Goal: Communication & Community: Answer question/provide support

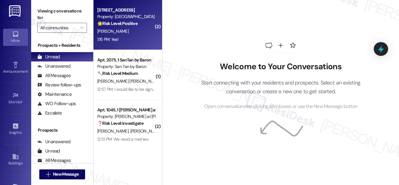
drag, startPoint x: 0, startPoint y: 0, endPoint x: 130, endPoint y: 39, distance: 135.7
click at [130, 39] on div "1:15 PM: Yes! 1:15 PM: Yes!" at bounding box center [126, 40] width 59 height 8
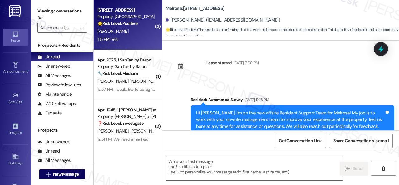
type textarea "Fetching suggested responses. Please feel free to read through the conversation…"
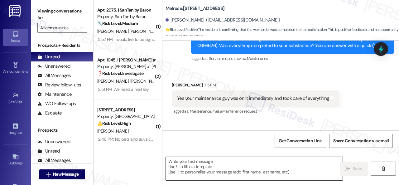
scroll to position [1105, 0]
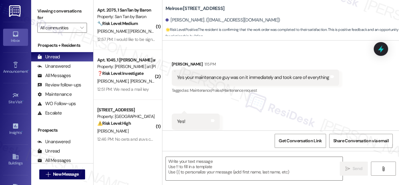
click at [171, 87] on div "Received via SMS Christopher Brown 1:15 PM Yes your maintenance guy was on it i…" at bounding box center [280, 95] width 237 height 97
drag, startPoint x: 207, startPoint y: 166, endPoint x: 288, endPoint y: 167, distance: 80.7
click at [207, 166] on textarea at bounding box center [254, 168] width 177 height 23
paste textarea "Glad to hear that everything is all set! If {{property}} met your expectations,…"
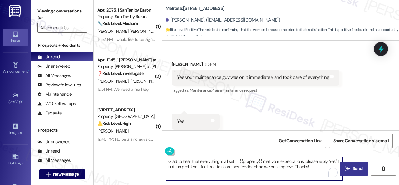
type textarea "Glad to hear that everything is all set! If {{property}} met your expectations,…"
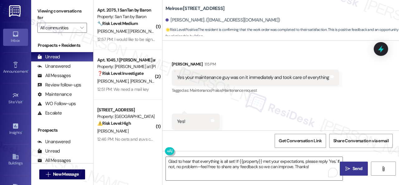
click at [354, 165] on span "Send" at bounding box center [358, 168] width 10 height 7
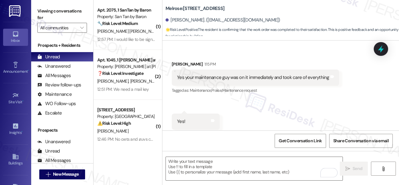
scroll to position [1105, 0]
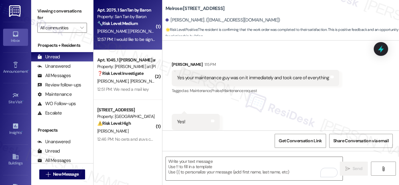
click at [138, 26] on strong "🔧 Risk Level: Medium" at bounding box center [117, 24] width 41 height 6
type textarea "Fetching suggested responses. Please feel free to read through the conversation…"
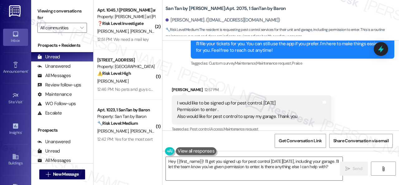
scroll to position [378, 0]
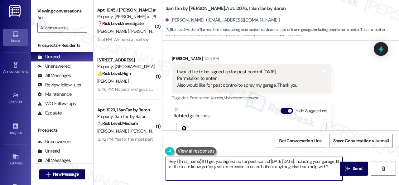
drag, startPoint x: 204, startPoint y: 161, endPoint x: 222, endPoint y: 189, distance: 32.5
click at [222, 185] on html "Inbox Go to Inbox Announcement • Send A Text Announcement Site Visit • Go to Si…" at bounding box center [199, 92] width 399 height 185
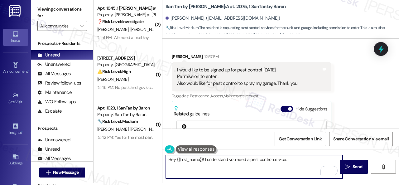
click at [369, 104] on div "Received via SMS Ernesto Sanchez Vega 12:57 PM I would like to be signed up for…" at bounding box center [280, 118] width 237 height 158
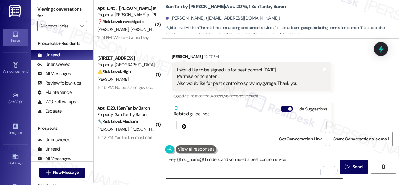
click at [309, 164] on textarea "Hey {{first_name}}! I understand you need a pest control service." at bounding box center [254, 166] width 177 height 23
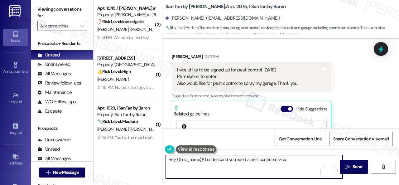
paste textarea "I apologize if I cannot confirm when the maintenance team will visit your apart…"
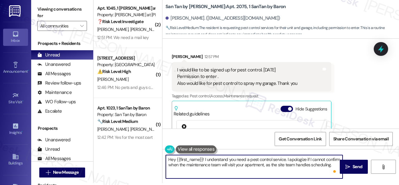
click at [204, 164] on textarea "Hey {{first_name}}! I understand you need a pest control service. I apologize i…" at bounding box center [254, 166] width 177 height 23
click at [199, 168] on textarea "Hey {{first_name}}! I understand you need a pest control service. I apologize i…" at bounding box center [254, 166] width 177 height 23
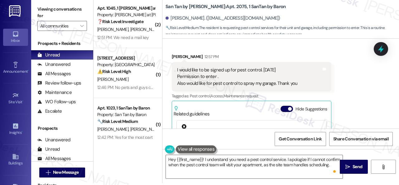
click at [349, 78] on div "Received via SMS Ernesto Sanchez Vega 12:57 PM I would like to be signed up for…" at bounding box center [280, 118] width 237 height 158
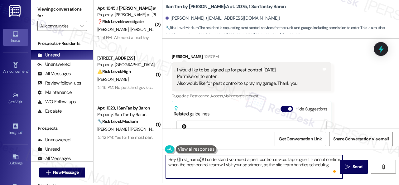
click at [214, 170] on textarea "Hey {{first_name}}! I understand you need a pest control service. I apologize i…" at bounding box center [254, 166] width 177 height 23
paste textarea "enter your apartment even if you are not home? Are there any pets they should b…"
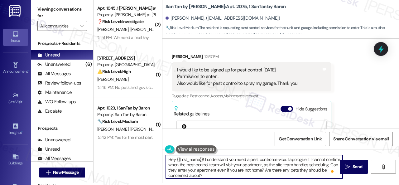
click at [309, 176] on textarea "Hey {{first_name}}! I understand you need a pest control service. I apologize i…" at bounding box center [254, 166] width 177 height 23
paste textarea "What types of pests need to be eliminated? In what areas of your home can they …"
click at [245, 168] on textarea "Hey {{first_name}}! I understand you need a pest control service. I apologize i…" at bounding box center [254, 166] width 177 height 23
click at [247, 176] on textarea "Hey {{first_name}}! I understand you need a pest control service. I apologize i…" at bounding box center [254, 166] width 177 height 23
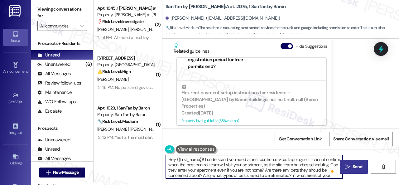
scroll to position [125, 0]
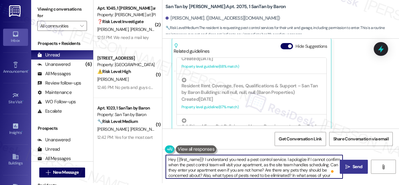
type textarea "Hey {{first_name}}! I understand you need a pest control service. I apologize i…"
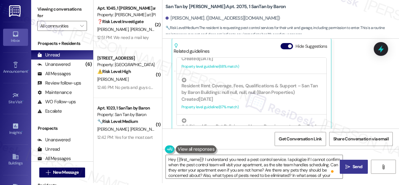
click at [353, 166] on span "Send" at bounding box center [358, 166] width 10 height 7
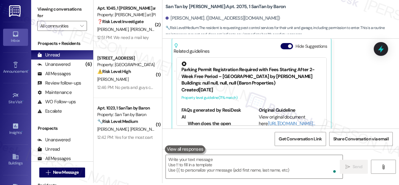
scroll to position [440, 0]
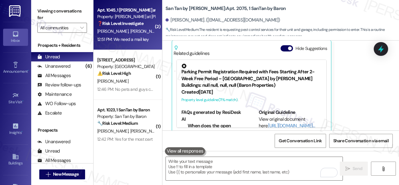
click at [139, 30] on span "E. Miller-Steward" at bounding box center [146, 31] width 33 height 6
type textarea "Fetching suggested responses. Please feel free to read through the conversation…"
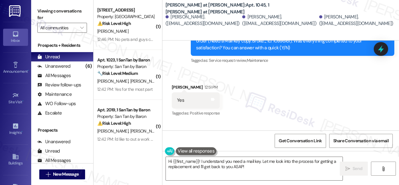
scroll to position [383, 0]
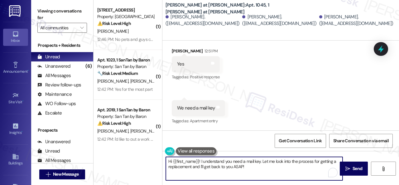
drag, startPoint x: 256, startPoint y: 168, endPoint x: 148, endPoint y: 159, distance: 108.5
click at [151, 159] on div "( 1 ) Apt. 349, 1 Melrose 3130 Apts LLLP Property: Melrose ⚠️ Risk Level: High …" at bounding box center [246, 92] width 305 height 185
drag, startPoint x: 327, startPoint y: 161, endPoint x: 326, endPoint y: 166, distance: 5.7
click at [326, 166] on textarea "Hello Erika! I can see you responded 'Yes', but it seems you still need a mail …" at bounding box center [254, 168] width 177 height 23
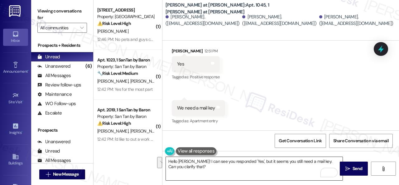
click at [203, 162] on textarea "Hello Erika! I can see you responded 'Yes', but it seems you still need a mail …" at bounding box center [254, 168] width 177 height 23
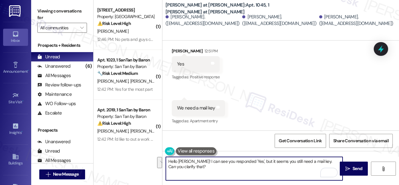
drag, startPoint x: 326, startPoint y: 160, endPoint x: 326, endPoint y: 166, distance: 5.3
click at [326, 166] on textarea "Hello Erika! I can see you responded 'Yes', but it seems you still need a mail …" at bounding box center [254, 168] width 177 height 23
paste textarea "what went wrong or what needs to be addressed?"
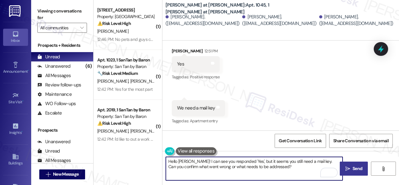
type textarea "Hello Erika! I can see you responded 'Yes', but it seems you still need a mail …"
click at [355, 171] on span "Send" at bounding box center [358, 168] width 10 height 7
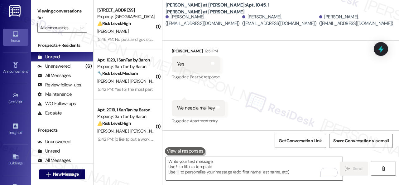
scroll to position [382, 0]
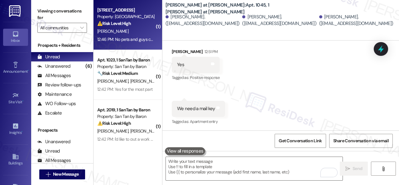
click at [138, 28] on div "[PERSON_NAME]" at bounding box center [126, 31] width 59 height 8
type textarea "Fetching suggested responses. Please feel free to read through the conversation…"
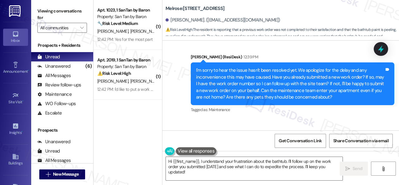
scroll to position [704, 0]
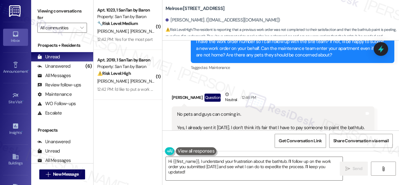
click at [334, 88] on div "Received via SMS Alexandra Salazar Question Neutral 12:46 PM No pets and guys c…" at bounding box center [273, 167] width 212 height 162
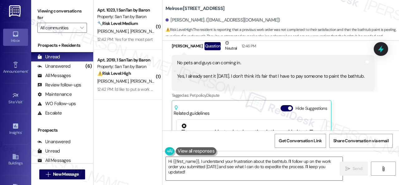
scroll to position [735, 0]
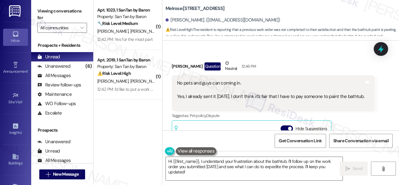
click at [361, 120] on div "Tagged as: Pet policy , Click to highlight conversations about Pet policy Dispu…" at bounding box center [273, 115] width 203 height 9
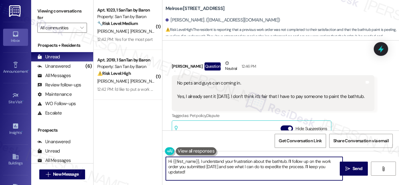
drag, startPoint x: 194, startPoint y: 177, endPoint x: 147, endPoint y: 156, distance: 51.1
click at [147, 156] on div "( 1 ) Apt. 1023, 1 SanTan by Baron Property: San Tan by Baron 🔧 Risk Level: Med…" at bounding box center [246, 92] width 305 height 185
paste textarea "Do you have a maintenance request for the issue? If so, is the work order still…"
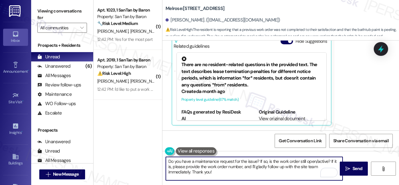
scroll to position [2, 0]
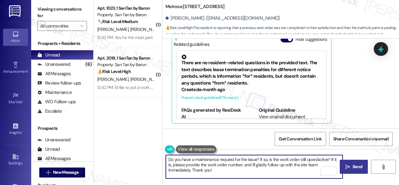
type textarea "Do you have a maintenance request for the issue? If so, is the work order still…"
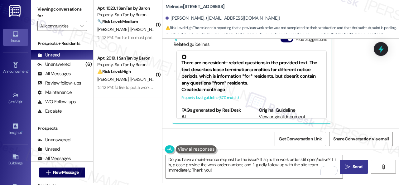
click at [348, 166] on span " Send" at bounding box center [354, 166] width 20 height 7
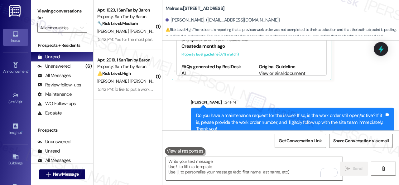
scroll to position [886, 0]
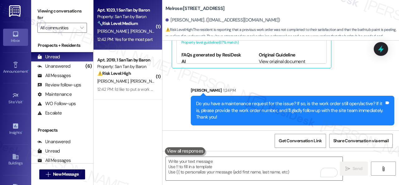
click at [137, 35] on div "[PERSON_NAME] [PERSON_NAME]" at bounding box center [126, 31] width 59 height 8
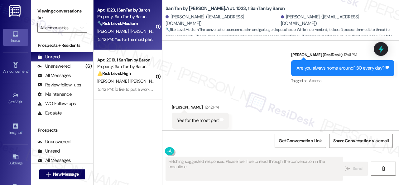
scroll to position [611, 0]
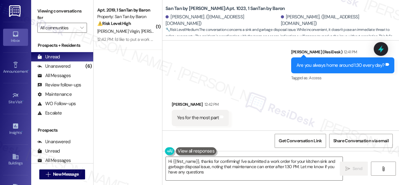
type textarea "Hi {{first_name}}, thanks for confirming! I've submitted a work order for your …"
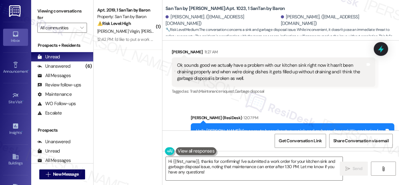
scroll to position [268, 0]
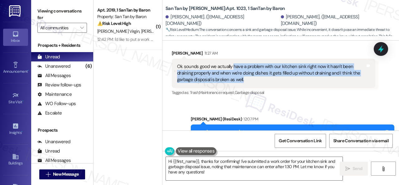
drag, startPoint x: 233, startPoint y: 67, endPoint x: 294, endPoint y: 77, distance: 61.3
click at [294, 77] on div "Ok sounds good we actually have a problem with our kitchen sink right now it ha…" at bounding box center [271, 73] width 188 height 20
copy div "have a problem with our kitchen sink right now it hasn't been draining properly…"
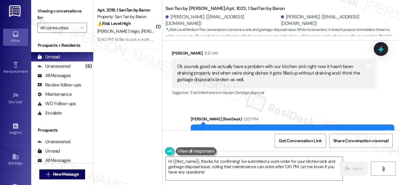
click at [280, 109] on div "Sent via SMS Sarah (ResiDesk) 12:07 PM Hello Brody! I'm sorry to hear about you…" at bounding box center [280, 141] width 237 height 79
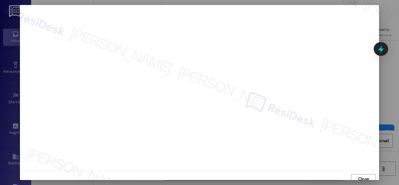
scroll to position [0, 0]
click at [358, 179] on span "Close" at bounding box center [363, 179] width 11 height 7
drag, startPoint x: 365, startPoint y: 175, endPoint x: 362, endPoint y: 174, distance: 3.6
click at [366, 175] on span "Close" at bounding box center [363, 175] width 11 height 7
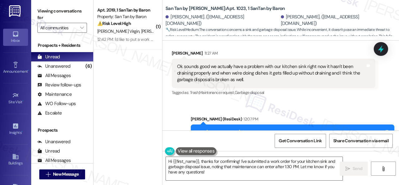
click at [342, 107] on div "Sent via SMS Sarah (ResiDesk) 12:07 PM Hello Brody! I'm sorry to hear about you…" at bounding box center [280, 141] width 237 height 79
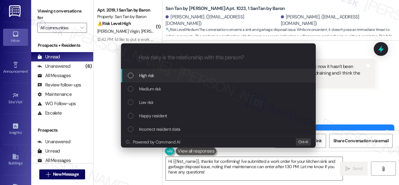
click at [146, 78] on span "High risk" at bounding box center [146, 75] width 15 height 7
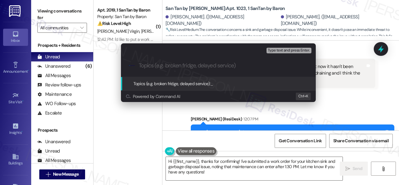
paste input "New work order/s submitted - Sink and garbage disposal issues"
type input "New work order/s submitted - Sink and garbage disposal issues"
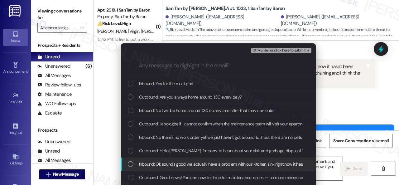
click at [166, 164] on span "Inbound: Ok sounds good we actually have a problem with our kitchen sink right …" at bounding box center [344, 164] width 411 height 7
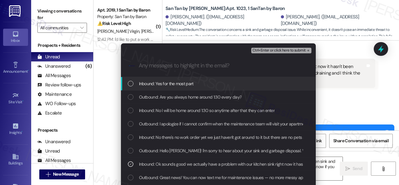
click at [271, 53] on span "Ctrl+Enter or click here to submit" at bounding box center [278, 50] width 53 height 4
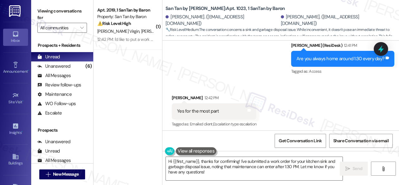
scroll to position [620, 0]
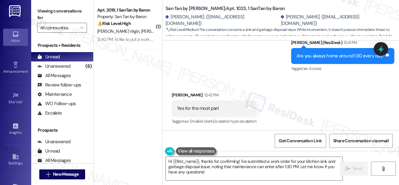
click at [341, 94] on div "Received via SMS Brody Wass 12:42 PM Yes for the most part Tags and notes Tagge…" at bounding box center [280, 104] width 237 height 53
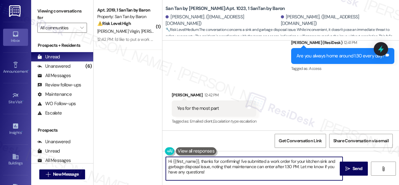
drag, startPoint x: 164, startPoint y: 161, endPoint x: 155, endPoint y: 159, distance: 9.4
click at [155, 159] on div "( 1 ) Apt. 2019, 1 SanTan by Baron Property: San Tan by Baron ⚠️ Risk Level: Hi…" at bounding box center [246, 92] width 305 height 185
paste textarea "Thank you. I've submitted a work order on your behalf and notified the site tea…"
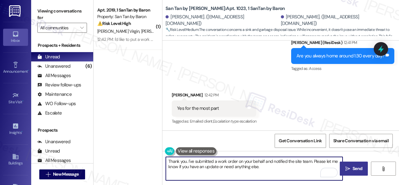
type textarea "Thank you. I've submitted a work order on your behalf and notified the site tea…"
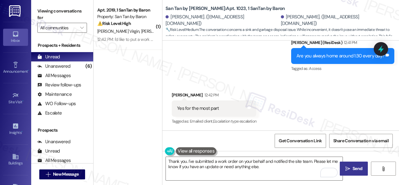
click at [353, 168] on span "Send" at bounding box center [358, 168] width 10 height 7
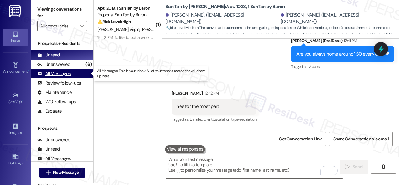
click at [60, 74] on div "All Messages" at bounding box center [53, 73] width 33 height 7
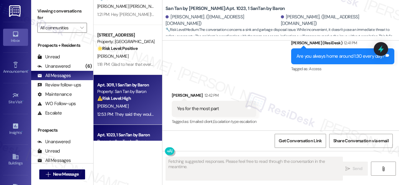
scroll to position [187, 0]
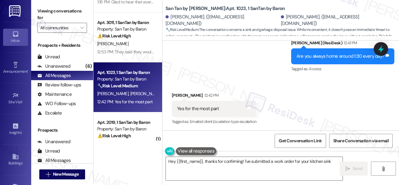
click at [143, 95] on div "[PERSON_NAME] [PERSON_NAME]" at bounding box center [126, 94] width 59 height 8
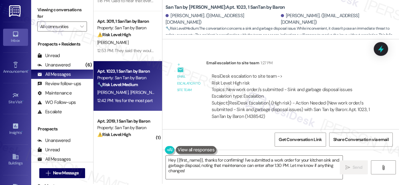
scroll to position [2, 0]
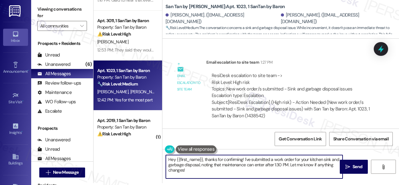
drag, startPoint x: 195, startPoint y: 172, endPoint x: 158, endPoint y: 149, distance: 43.8
click at [146, 147] on div "Apt. 1045, 1 Montero at Dana Park Property: Montero at Dana Park ❓ Risk Level: …" at bounding box center [246, 90] width 305 height 185
paste textarea "Thank you. I've submitted a work order on your behalf and notified the site tea…"
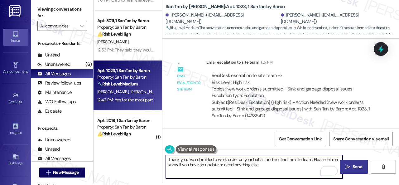
type textarea "Thank you. I've submitted a work order on your behalf and notified the site tea…"
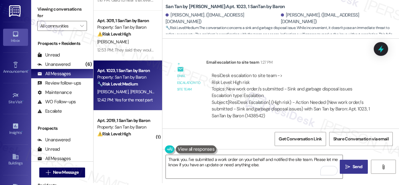
click at [353, 168] on span "Send" at bounding box center [358, 166] width 10 height 7
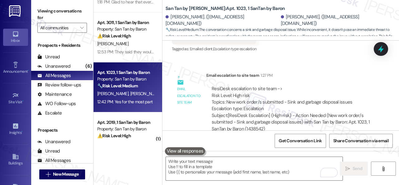
scroll to position [754, 0]
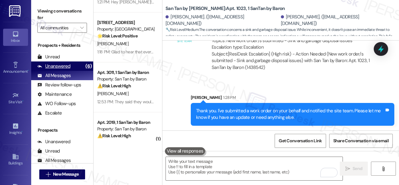
click at [58, 67] on div "Unanswered" at bounding box center [53, 66] width 33 height 7
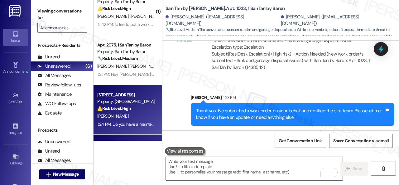
scroll to position [0, 0]
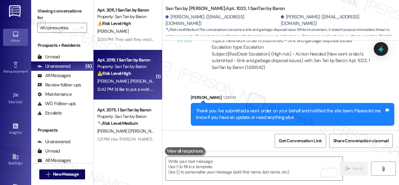
click at [146, 75] on div "⚠️ Risk Level: High The resident reports a plugged kitchen sink causing water b…" at bounding box center [126, 73] width 58 height 7
type textarea "Fetching suggested responses. Please feel free to read through the conversation…"
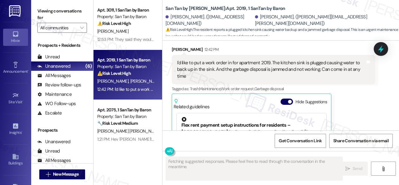
scroll to position [113, 0]
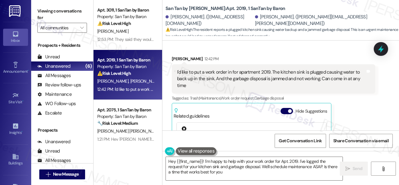
type textarea "Hey {{first_name}}! I'm happy to help with your work order for Apt. 2019. I've …"
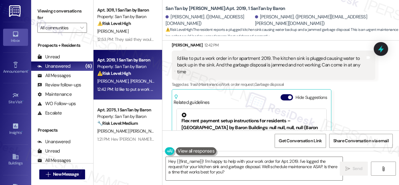
scroll to position [82, 0]
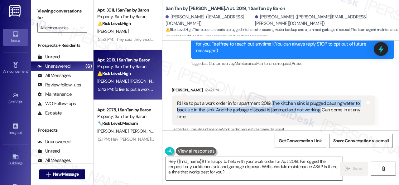
drag, startPoint x: 271, startPoint y: 95, endPoint x: 319, endPoint y: 105, distance: 49.0
click at [319, 105] on div "I'd like to put a work order in for apartment 2019. The kitchen sink is plugged…" at bounding box center [271, 110] width 188 height 20
copy div "The kitchen sink is plugged causing water to back up in the sink. And the garba…"
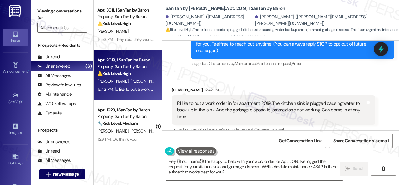
click at [278, 87] on div "Jeff Virgin 12:42 PM" at bounding box center [274, 91] width 204 height 9
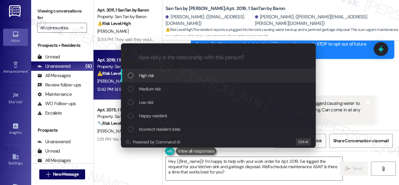
drag, startPoint x: 341, startPoint y: 81, endPoint x: 326, endPoint y: 78, distance: 14.7
click at [342, 80] on div "Escalate Conversation How risky is the relationship with this person? Topics (e…" at bounding box center [199, 92] width 399 height 185
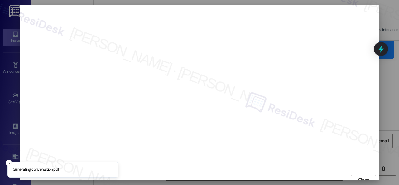
scroll to position [5, 0]
click at [354, 174] on button "Close" at bounding box center [363, 175] width 25 height 10
click at [362, 173] on span "Close" at bounding box center [363, 175] width 11 height 7
click at [359, 173] on span "Close" at bounding box center [363, 172] width 11 height 7
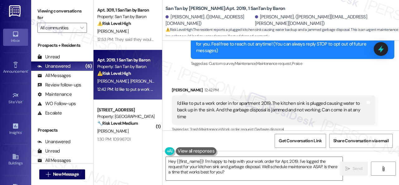
click at [293, 74] on div "Received via SMS Jeff Virgin 12:42 PM I'd like to put a work order in for apart…" at bounding box center [280, 152] width 237 height 158
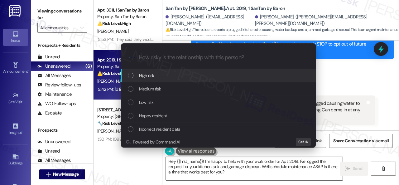
click at [147, 74] on span "High risk" at bounding box center [146, 75] width 15 height 7
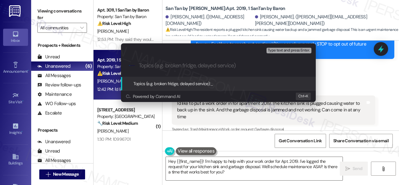
paste input "New work order/s submitted - Sink and garbage disposal issues"
type input "New work order/s submitted - Sink and garbage disposal issues"
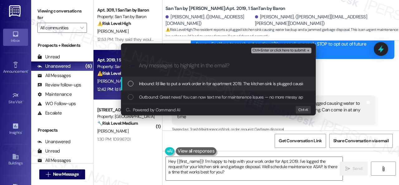
click at [152, 81] on span "Inbound: I'd like to put a work order in for apartment 2019. The kitchen sink i…" at bounding box center [320, 83] width 363 height 7
click at [288, 51] on span "Ctrl+Enter or click here to submit" at bounding box center [278, 50] width 53 height 4
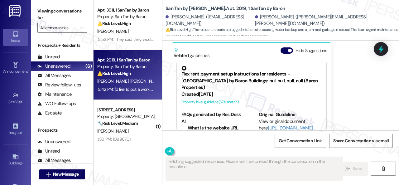
scroll to position [176, 0]
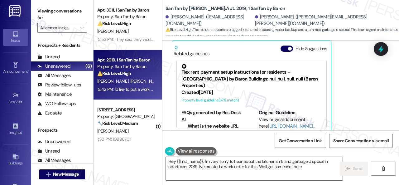
drag, startPoint x: 375, startPoint y: 70, endPoint x: 353, endPoint y: 79, distance: 24.5
click at [376, 69] on div "Received via SMS Jeff Virgin 12:42 PM I'd like to put a work order in for apart…" at bounding box center [273, 62] width 213 height 149
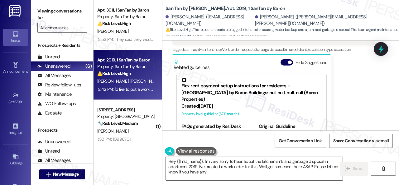
scroll to position [145, 0]
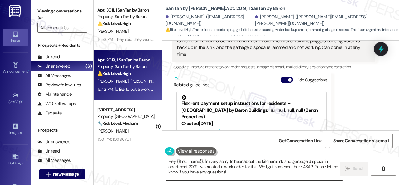
click at [212, 162] on textarea "Hey {{first_name}}, I'm very sorry to hear about the kitchen sink and garbage d…" at bounding box center [254, 168] width 177 height 23
click at [213, 162] on textarea "Hey {{first_name}}, I'm very sorry to hear about the kitchen sink and garbage d…" at bounding box center [254, 168] width 177 height 23
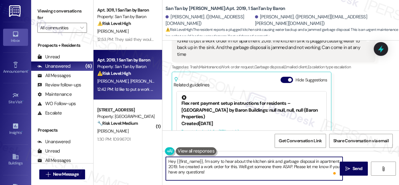
drag, startPoint x: 176, startPoint y: 161, endPoint x: 202, endPoint y: 160, distance: 25.3
click at [202, 160] on textarea "Hey {{first_name}}, I'm sorry to hear about the kitchen sink and garbage dispos…" at bounding box center [254, 168] width 177 height 23
click at [229, 162] on textarea "Hey Jeff, I'm sorry to hear about the kitchen sink and garbage disposal in apar…" at bounding box center [254, 168] width 177 height 23
type textarea "Hey [PERSON_NAME], I'm sorry to hear about your kitchen sink and garbage dispos…"
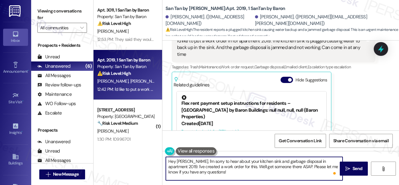
click at [298, 162] on textarea "Hey [PERSON_NAME], I'm sorry to hear about your kitchen sink and garbage dispos…" at bounding box center [254, 168] width 177 height 23
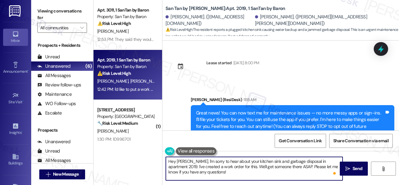
click at [295, 161] on textarea "Hey [PERSON_NAME], I'm sorry to hear about your kitchen sink and garbage dispos…" at bounding box center [254, 168] width 177 height 23
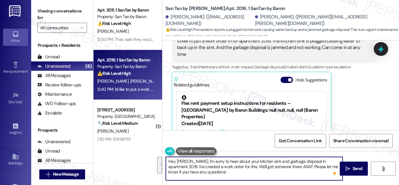
drag, startPoint x: 296, startPoint y: 161, endPoint x: 295, endPoint y: 169, distance: 8.1
click at [298, 170] on textarea "Hey [PERSON_NAME], I'm sorry to hear about your kitchen sink and garbage dispos…" at bounding box center [254, 168] width 177 height 23
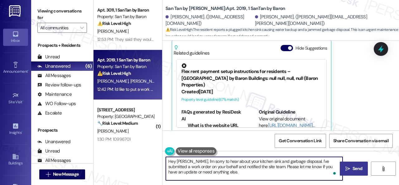
type textarea "Hey [PERSON_NAME], I'm sorry to hear about your kitchen sink and garbage dispos…"
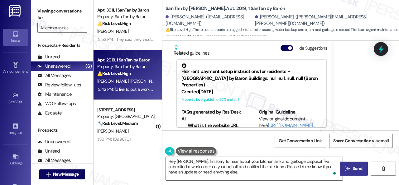
click at [348, 170] on icon "" at bounding box center [347, 168] width 5 height 5
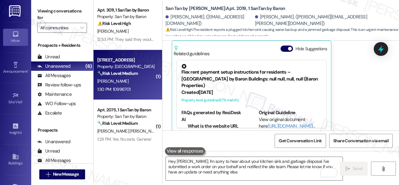
click at [135, 80] on div "[PERSON_NAME]" at bounding box center [126, 81] width 59 height 8
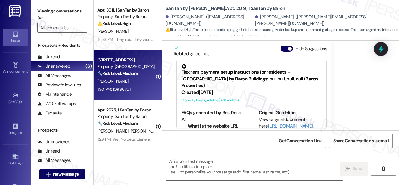
type textarea "Fetching suggested responses. Please feel free to read through the conversation…"
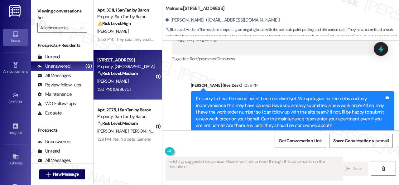
scroll to position [864, 0]
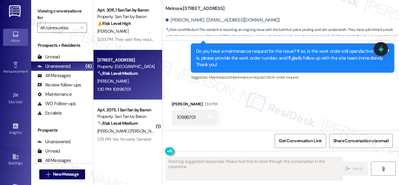
click at [182, 115] on div "10996701" at bounding box center [186, 117] width 18 height 7
click at [180, 119] on div "10996701" at bounding box center [186, 117] width 18 height 7
copy div "10996701"
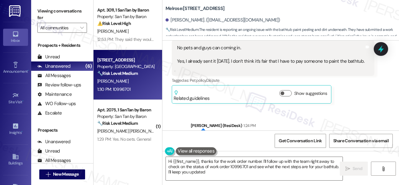
type textarea "Hi {{first_name}}, thanks for the work order number. I'll follow up with the te…"
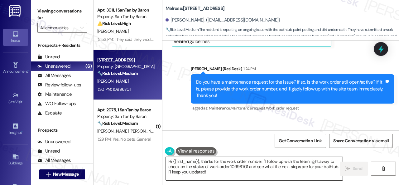
scroll to position [833, 0]
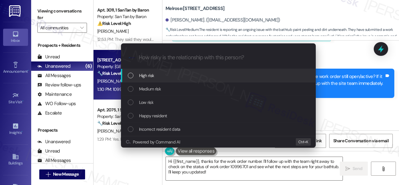
click at [143, 76] on span "High risk" at bounding box center [146, 75] width 15 height 7
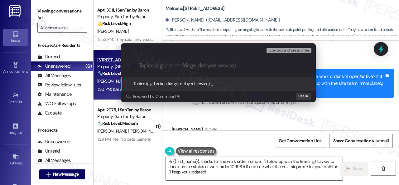
paste input "Follow-up on work order 10996701"
type input "Follow-up on work order 10996701"
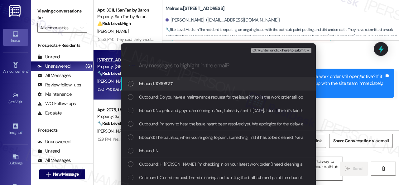
click at [160, 86] on span "Inbound: 10996701" at bounding box center [156, 83] width 34 height 7
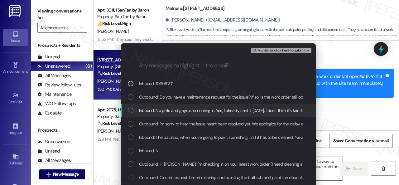
click at [154, 110] on span "Inbound: No pets and guys can coming in. Yes, I already sent it [DATE]. I don’t…" at bounding box center [263, 110] width 248 height 7
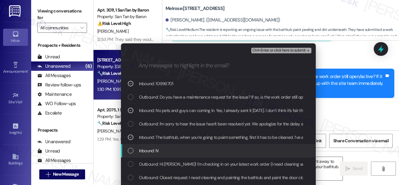
click at [147, 152] on span "Inbound: N" at bounding box center [149, 150] width 20 height 7
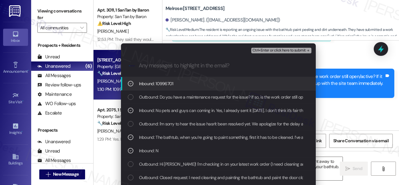
click at [282, 51] on span "Ctrl+Enter or click here to submit" at bounding box center [278, 50] width 53 height 4
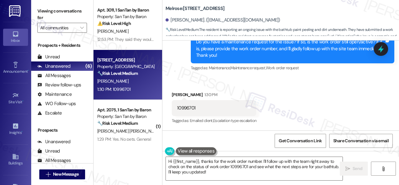
scroll to position [874, 0]
click at [342, 91] on div "Received via SMS [PERSON_NAME] 1:30 PM 10996701 Tags and notes Tagged as: Email…" at bounding box center [280, 103] width 237 height 53
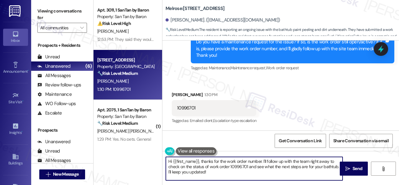
drag, startPoint x: 220, startPoint y: 173, endPoint x: 143, endPoint y: 151, distance: 80.5
click at [143, 151] on div "Apt. 3011, 1 SanTan by Baron Property: San Tan by Baron ⚠️ Risk Level: High The…" at bounding box center [246, 92] width 305 height 185
paste textarea "Thank you. I've made a follow-up with the site team regarding your work order. …"
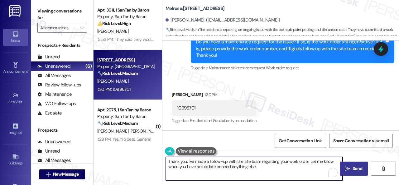
type textarea "Thank you. I've made a follow-up with the site team regarding your work order. …"
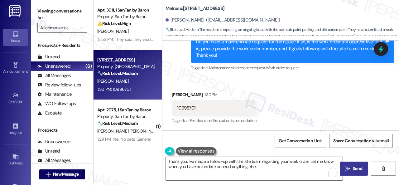
click at [353, 169] on span "Send" at bounding box center [358, 168] width 10 height 7
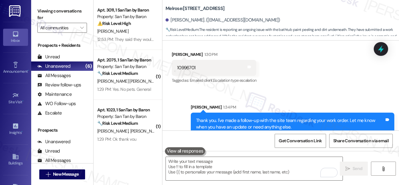
scroll to position [924, 0]
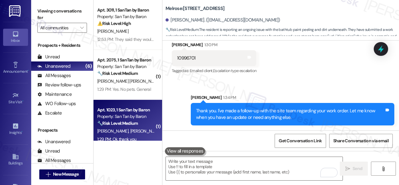
click at [142, 132] on div "[PERSON_NAME] [PERSON_NAME]" at bounding box center [126, 131] width 59 height 8
type textarea "Fetching suggested responses. Please feel free to read through the conversation…"
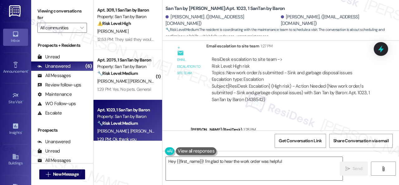
scroll to position [816, 0]
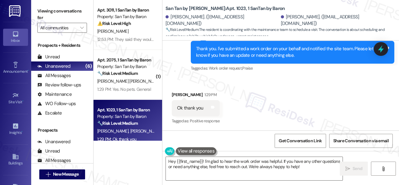
click at [143, 156] on div "Apt. 3011, 1 SanTan by Baron Property: San Tan by Baron ⚠️ Risk Level: High The…" at bounding box center [246, 92] width 305 height 185
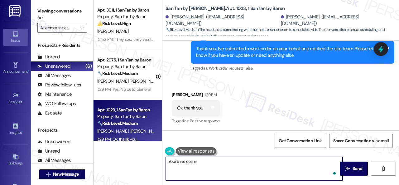
type textarea "You're welcome!"
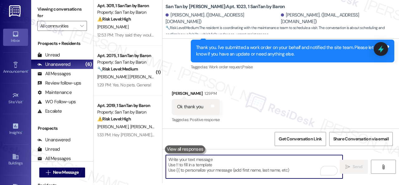
scroll to position [0, 0]
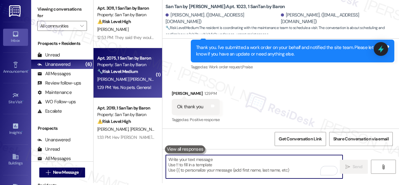
click at [138, 84] on div "1:29 PM: Yes. No pets. General 1:29 PM: Yes. No pets. General" at bounding box center [124, 87] width 54 height 6
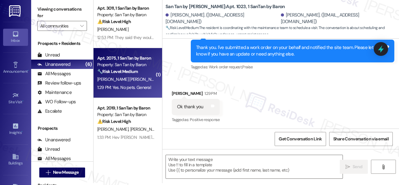
type textarea "Fetching suggested responses. Please feel free to read through the conversation…"
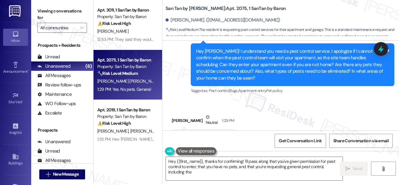
scroll to position [473, 0]
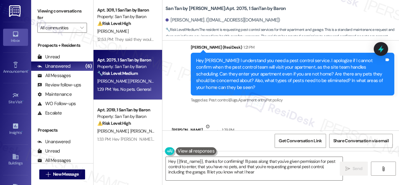
type textarea "Hey {{first_name}}, thanks for confirming! I'll pass along that you've given pe…"
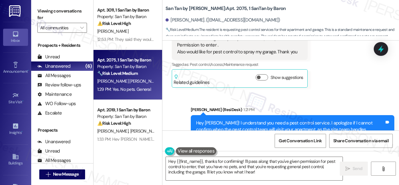
scroll to position [380, 0]
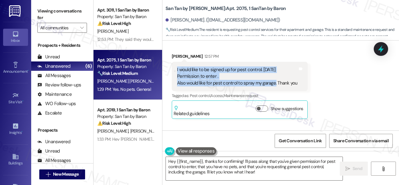
drag, startPoint x: 175, startPoint y: 63, endPoint x: 275, endPoint y: 76, distance: 100.5
click at [275, 76] on div "I would like to be signed up for pest control. [DATE] Permission to enter . Als…" at bounding box center [240, 76] width 136 height 29
copy div "I would like to be signed up for pest control. [DATE] Permission to enter . Als…"
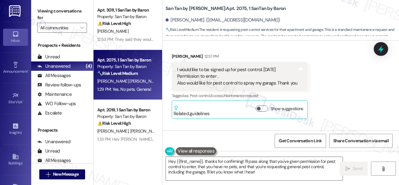
click at [367, 84] on div "Received via SMS [PERSON_NAME] 12:57 PM I would like to be signed up for pest c…" at bounding box center [280, 81] width 237 height 84
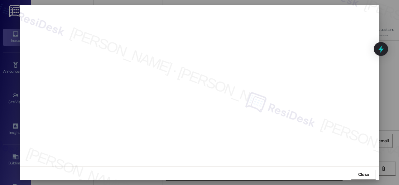
scroll to position [8, 0]
click at [358, 170] on span "Close" at bounding box center [363, 172] width 11 height 7
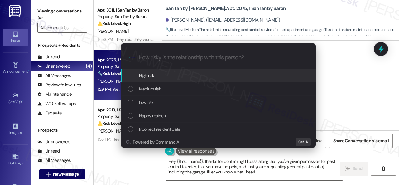
click at [141, 74] on span "High risk" at bounding box center [146, 75] width 15 height 7
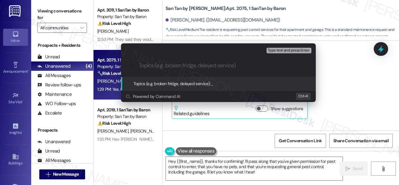
paste input "New work order/s submitted - Pest control"
type input "New work order/s submitted - Pest control"
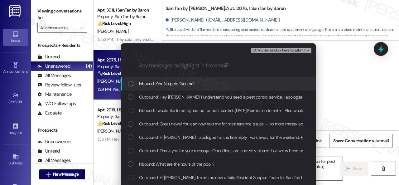
click at [164, 85] on span "Inbound: Yes. No pets. General" at bounding box center [166, 83] width 55 height 7
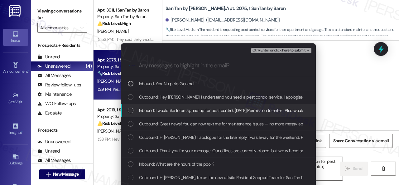
click at [158, 111] on span "Inbound: I would like to be signed up for pest control. [DATE] Permission to en…" at bounding box center [267, 110] width 257 height 7
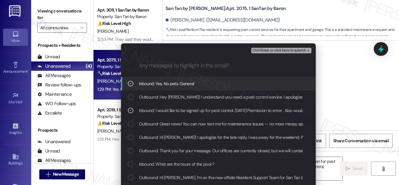
click at [265, 51] on span "Ctrl+Enter or click here to submit" at bounding box center [278, 50] width 53 height 4
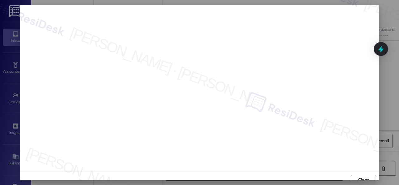
scroll to position [5, 0]
click at [359, 172] on span "Close" at bounding box center [363, 175] width 11 height 7
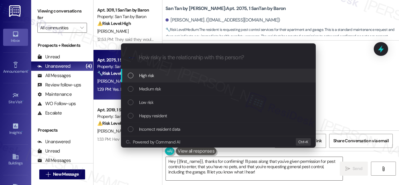
drag, startPoint x: 140, startPoint y: 101, endPoint x: 151, endPoint y: 75, distance: 28.7
click at [151, 75] on div "High risk Medium risk Low risk Happy resident Incorrect resident data" at bounding box center [218, 102] width 195 height 67
click at [151, 75] on span "High risk" at bounding box center [146, 75] width 15 height 7
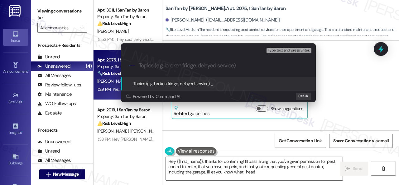
click at [178, 62] on input "Topics (e.g. broken fridge, delayed service)" at bounding box center [223, 65] width 169 height 7
paste input "New work order/s submitted - Pest control"
type input "New work order/s submitted - Pest control"
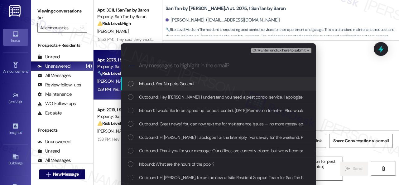
click at [155, 82] on span "Inbound: Yes. No pets. General" at bounding box center [166, 83] width 55 height 7
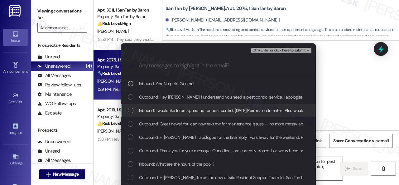
click at [156, 112] on span "Inbound: I would like to be signed up for pest control. [DATE] Permission to en…" at bounding box center [267, 110] width 257 height 7
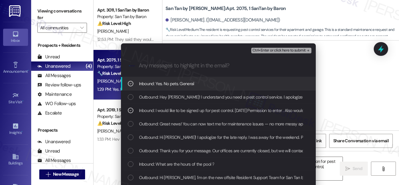
click at [261, 52] on span "Ctrl+Enter or click here to submit" at bounding box center [278, 50] width 53 height 4
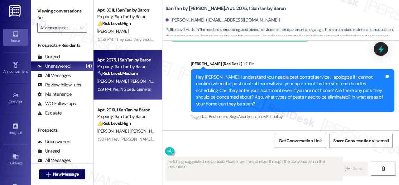
scroll to position [505, 0]
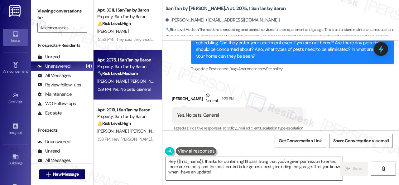
drag, startPoint x: 349, startPoint y: 86, endPoint x: 347, endPoint y: 97, distance: 11.6
click at [349, 86] on div "Received via SMS [PERSON_NAME] Neutral 1:29 PM Yes. No pets. General Tags and n…" at bounding box center [280, 107] width 237 height 59
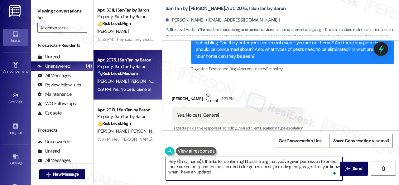
drag, startPoint x: 225, startPoint y: 176, endPoint x: 125, endPoint y: 148, distance: 103.3
click at [125, 148] on div "Apt. 3011, 1 SanTan by Baron Property: San Tan by Baron ⚠️ Risk Level: High The…" at bounding box center [246, 92] width 305 height 185
paste textarea "Thank you. I've submitted a work order on your behalf and notified the site tea…"
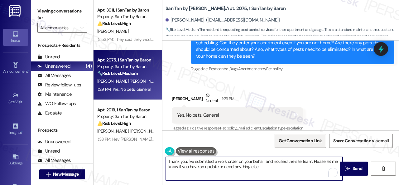
scroll to position [505, 0]
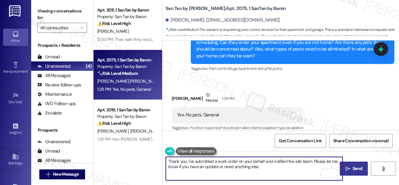
type textarea "Thank you. I've submitted a work order on your behalf and notified the site tea…"
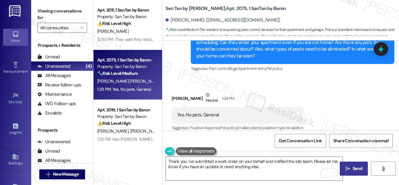
click at [344, 171] on span " Send" at bounding box center [354, 168] width 20 height 7
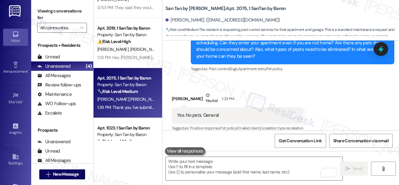
scroll to position [59, 0]
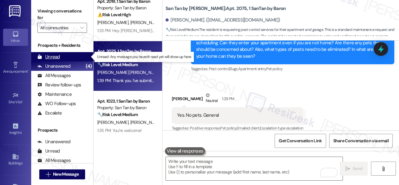
click at [57, 56] on div "Unread" at bounding box center [48, 57] width 22 height 7
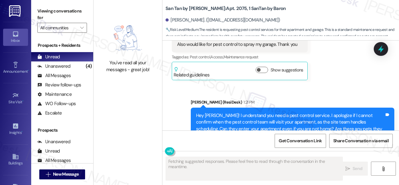
scroll to position [505, 0]
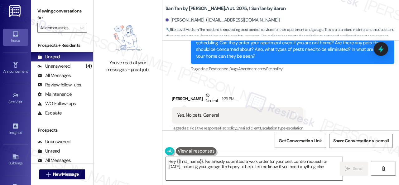
type textarea "Hey {{first_name}}, I've already submitted a work order for your pest control r…"
click at [266, 78] on div "Received via SMS [PERSON_NAME] Neutral 1:29 PM Yes. No pets. General Tags and n…" at bounding box center [280, 107] width 237 height 59
click at [62, 61] on div "Unread (0)" at bounding box center [62, 56] width 62 height 9
click at [62, 64] on div "Unanswered" at bounding box center [53, 66] width 33 height 7
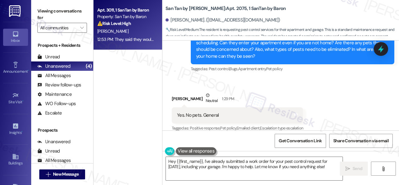
click at [140, 30] on div "[PERSON_NAME]" at bounding box center [126, 31] width 59 height 8
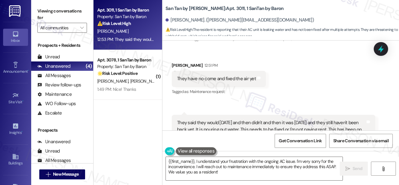
scroll to position [159, 0]
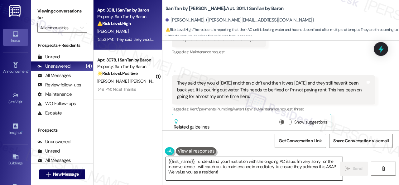
click at [169, 161] on textarea "{{first_name}}, I understand your frustration with the ongoing AC issue. I'm ve…" at bounding box center [254, 168] width 177 height 23
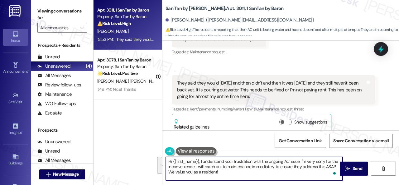
drag, startPoint x: 268, startPoint y: 161, endPoint x: 268, endPoint y: 170, distance: 8.4
click at [268, 170] on textarea "Hi {{first_name}}, I understand your frustration with the ongoing AC issue. I'm…" at bounding box center [254, 168] width 177 height 23
click at [281, 163] on textarea "Hi {{first_name}}, I understand your frustration with the ongoing AC issue. I'm…" at bounding box center [254, 168] width 177 height 23
click at [283, 161] on textarea "Hi {{first_name}}, I understand your frustration with the ongoing AC issue. I'm…" at bounding box center [254, 168] width 177 height 23
click at [284, 161] on textarea "Hi {{first_name}}, I understand your frustration with the ongoing AC issue. I'm…" at bounding box center [254, 168] width 177 height 23
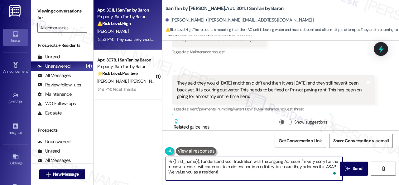
drag, startPoint x: 285, startPoint y: 161, endPoint x: 289, endPoint y: 162, distance: 4.3
click at [289, 162] on textarea "Hi {{first_name}}, I understand your frustration with the ongoing AC issue. I'm…" at bounding box center [254, 168] width 177 height 23
drag, startPoint x: 292, startPoint y: 161, endPoint x: 298, endPoint y: 177, distance: 16.9
click at [298, 177] on textarea "Hi {{first_name}}, I understand your frustration with the ongoing issue. I'm ve…" at bounding box center [254, 168] width 177 height 23
click at [299, 170] on textarea "Hi {{first_name}}, I understand your frustration with the ongoing issue. I'm ve…" at bounding box center [254, 168] width 177 height 23
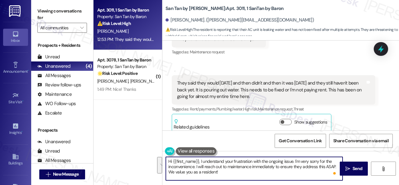
drag, startPoint x: 294, startPoint y: 162, endPoint x: 296, endPoint y: 172, distance: 10.3
click at [296, 172] on textarea "Hi {{first_name}}, I understand your frustration with the ongoing issue. I'm ve…" at bounding box center [254, 168] width 177 height 23
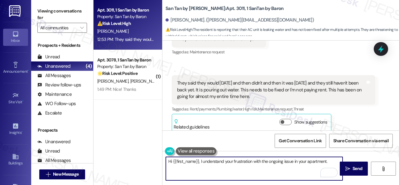
click at [216, 159] on textarea "Hi {{first_name}}, I understand your frustration with the ongoing issue in your…" at bounding box center [254, 168] width 177 height 23
click at [331, 161] on textarea "Hi {{first_name}}, I understand your frustration with the ongoing issue in your…" at bounding box center [254, 168] width 177 height 23
paste textarea "We apologize for the delay and any inconvenience this may have caused."
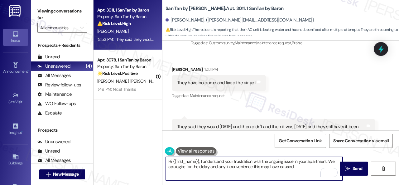
scroll to position [127, 0]
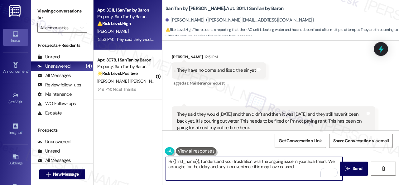
click at [310, 167] on textarea "Hi {{first_name}}, I understand your frustration with the ongoing issue in your…" at bounding box center [254, 168] width 177 height 23
paste textarea "Do you have a maintenance request for the issue? If so, is the work order still…"
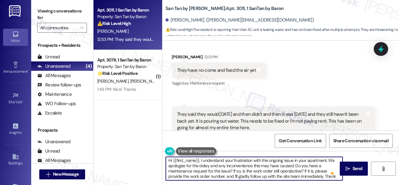
scroll to position [0, 0]
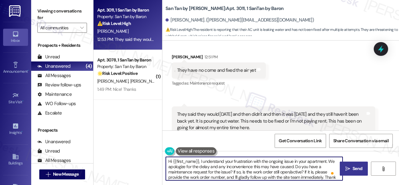
type textarea "Hi {{first_name}}, I understand your frustration with the ongoing issue in your…"
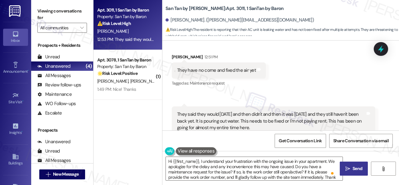
click at [352, 173] on button " Send" at bounding box center [354, 168] width 28 height 14
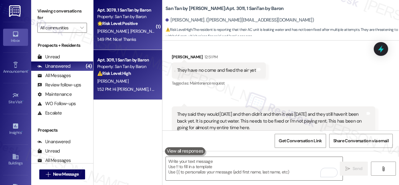
click at [153, 33] on div "[PERSON_NAME] [PERSON_NAME]" at bounding box center [126, 31] width 59 height 8
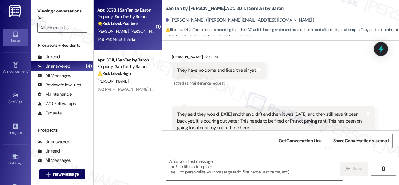
type textarea "Fetching suggested responses. Please feel free to read through the conversation…"
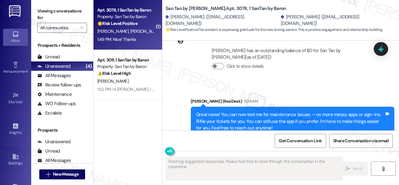
scroll to position [364, 0]
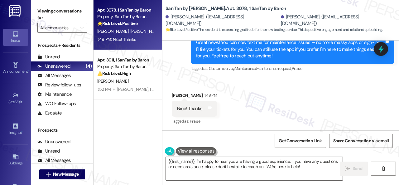
drag, startPoint x: 162, startPoint y: 149, endPoint x: 113, endPoint y: 126, distance: 54.4
click at [142, 141] on div "Apt. 3078, 1 SanTan by Baron Property: San Tan by Baron 🌟 Risk Level: Positive …" at bounding box center [246, 92] width 305 height 185
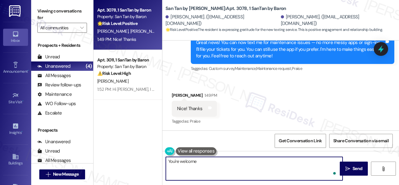
type textarea "You're welcome!"
